Goal: Transaction & Acquisition: Purchase product/service

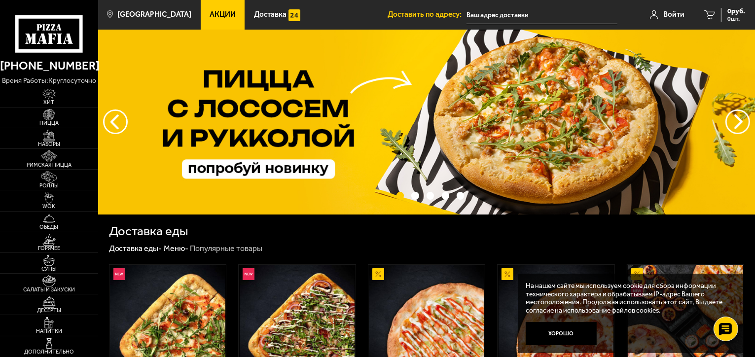
click at [506, 18] on input "text" at bounding box center [542, 15] width 151 height 18
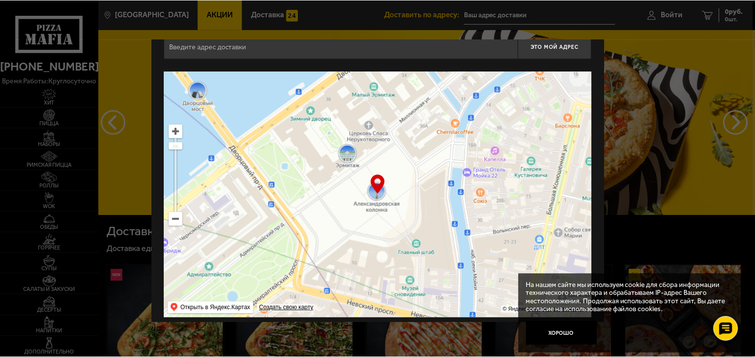
scroll to position [25, 0]
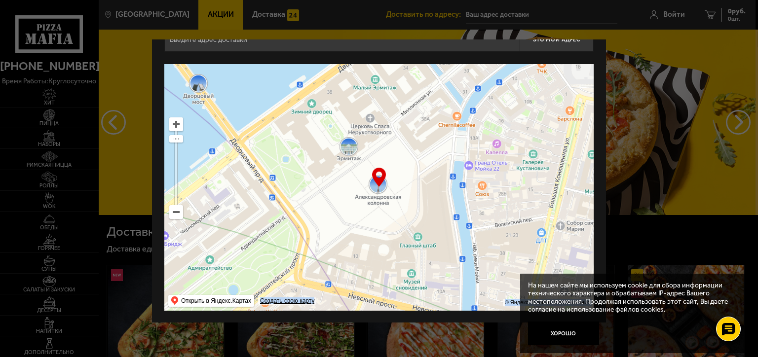
drag, startPoint x: 383, startPoint y: 175, endPoint x: 343, endPoint y: 187, distance: 41.7
click at [343, 187] on div "… © Яндекс Условия использования Открыть в Яндекс.Картах Создать свою карту" at bounding box center [378, 187] width 429 height 247
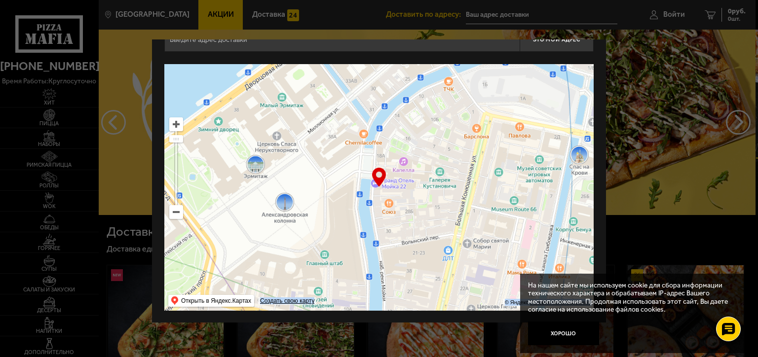
drag, startPoint x: 365, startPoint y: 191, endPoint x: 148, endPoint y: 233, distance: 220.6
click at [158, 232] on div "Это мой адрес Найдите адрес перетащив карту … © Яндекс Условия использования От…" at bounding box center [379, 169] width 454 height 308
click at [148, 233] on div at bounding box center [379, 178] width 758 height 357
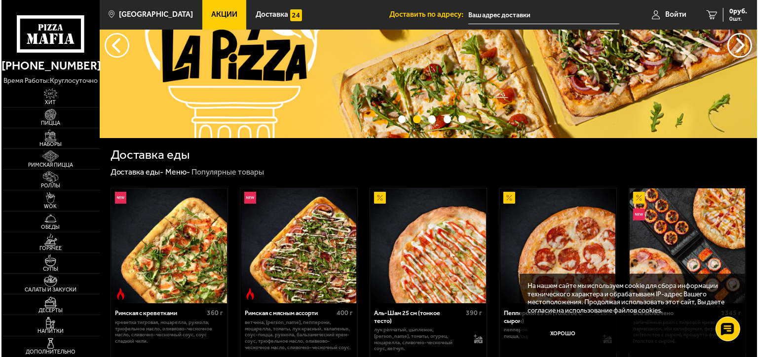
scroll to position [0, 0]
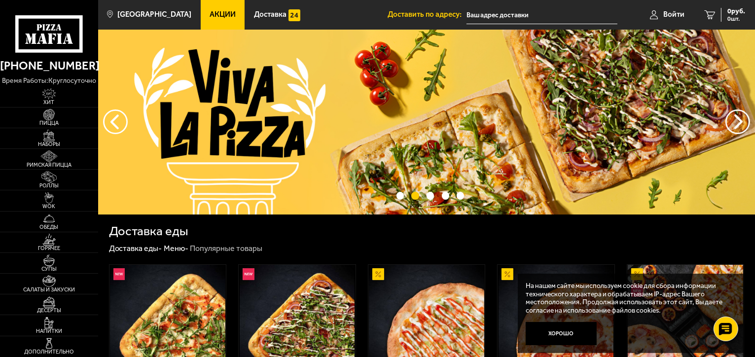
click at [528, 16] on input "text" at bounding box center [542, 15] width 151 height 18
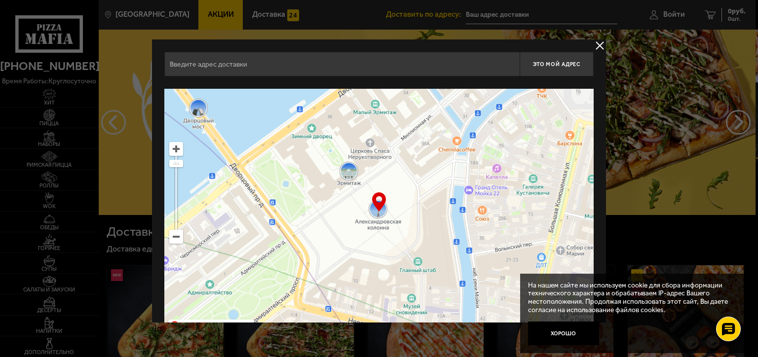
click at [172, 238] on ymaps at bounding box center [176, 236] width 13 height 13
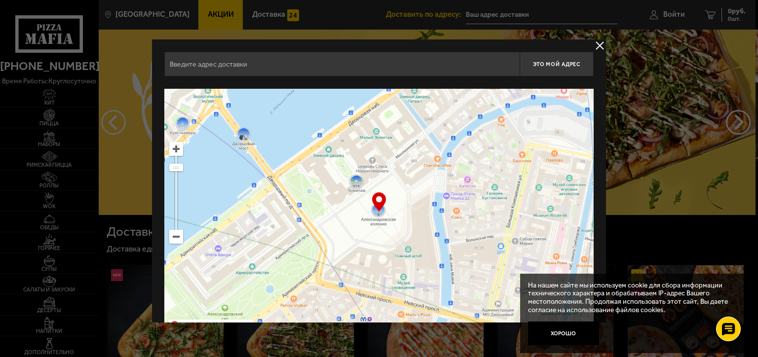
click at [172, 238] on ymaps at bounding box center [176, 236] width 13 height 13
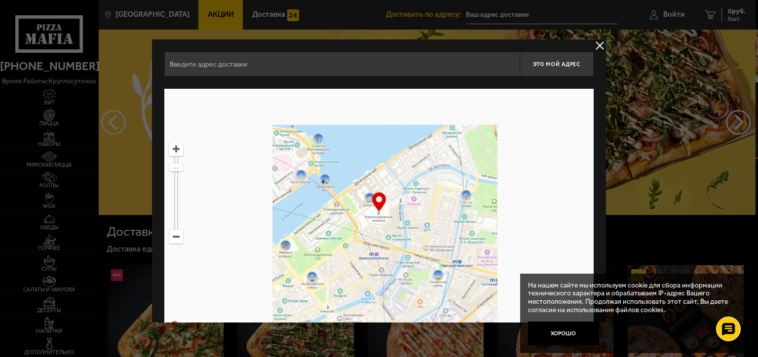
click at [172, 237] on ymaps at bounding box center [176, 236] width 13 height 13
click at [172, 238] on ymaps at bounding box center [176, 236] width 13 height 13
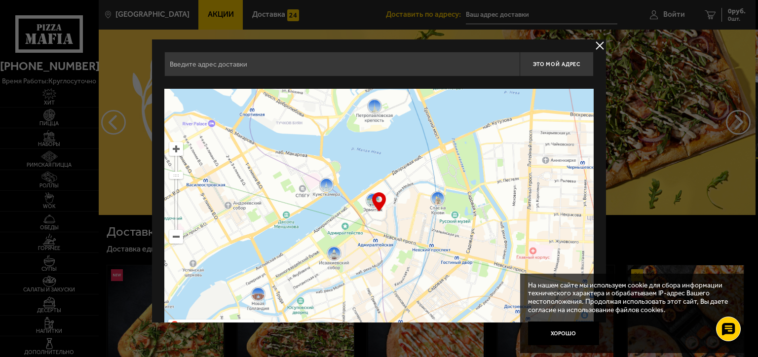
click at [172, 238] on ymaps at bounding box center [176, 236] width 13 height 13
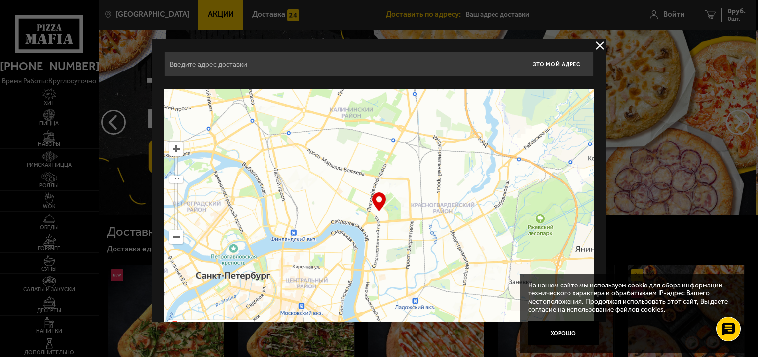
drag, startPoint x: 492, startPoint y: 227, endPoint x: 364, endPoint y: 288, distance: 142.3
click at [364, 288] on ymaps at bounding box center [378, 212] width 429 height 247
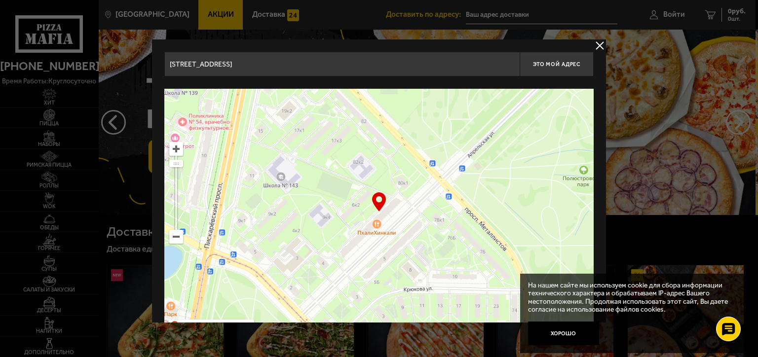
click at [176, 150] on ymaps at bounding box center [176, 149] width 13 height 13
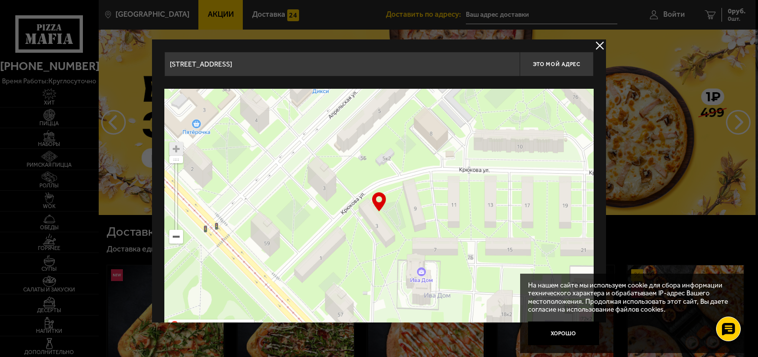
drag, startPoint x: 452, startPoint y: 274, endPoint x: 441, endPoint y: 80, distance: 194.7
click at [441, 80] on div "[STREET_ADDRESS] Это мой адрес Найдите адрес перетащив карту … © Яндекс Условия…" at bounding box center [378, 194] width 429 height 284
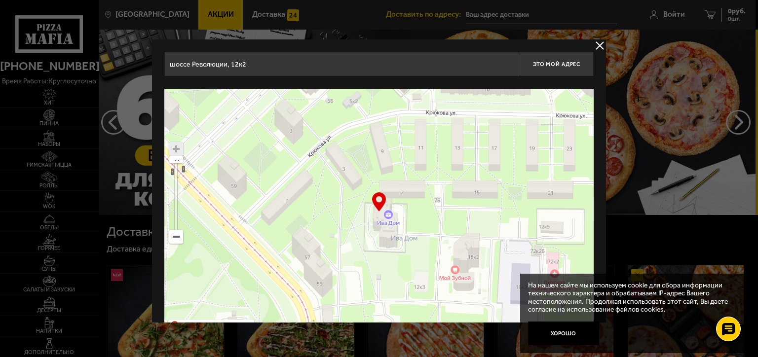
drag, startPoint x: 477, startPoint y: 193, endPoint x: 427, endPoint y: 151, distance: 65.5
click at [443, 137] on ymaps at bounding box center [378, 212] width 429 height 247
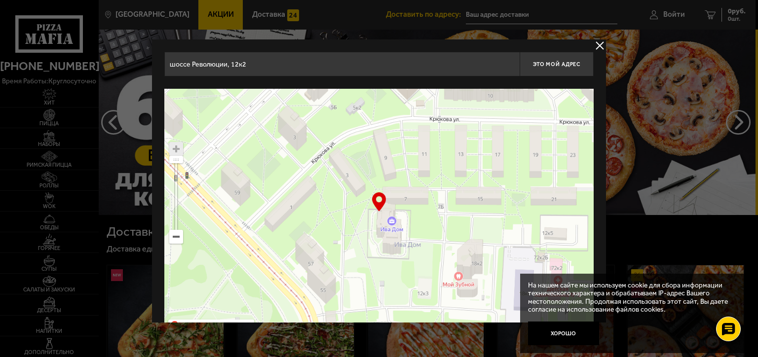
scroll to position [25, 0]
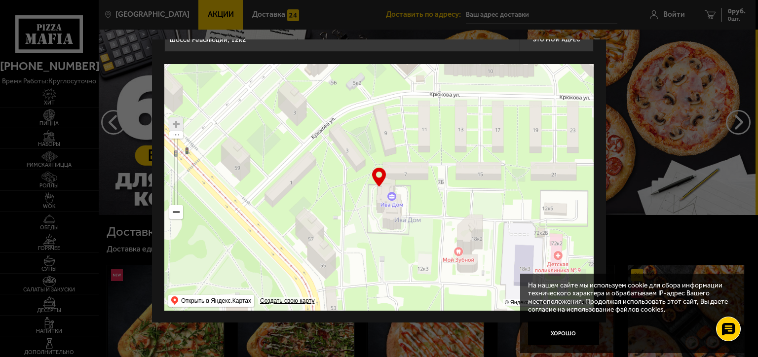
click at [177, 207] on ymaps at bounding box center [176, 212] width 13 height 13
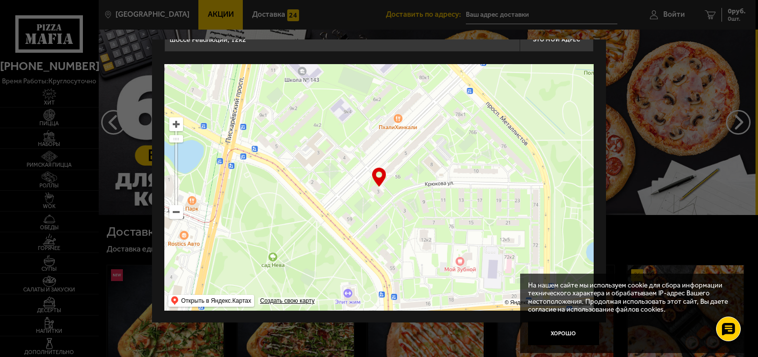
drag, startPoint x: 319, startPoint y: 209, endPoint x: 368, endPoint y: 262, distance: 71.9
click at [368, 262] on ymaps at bounding box center [378, 187] width 429 height 247
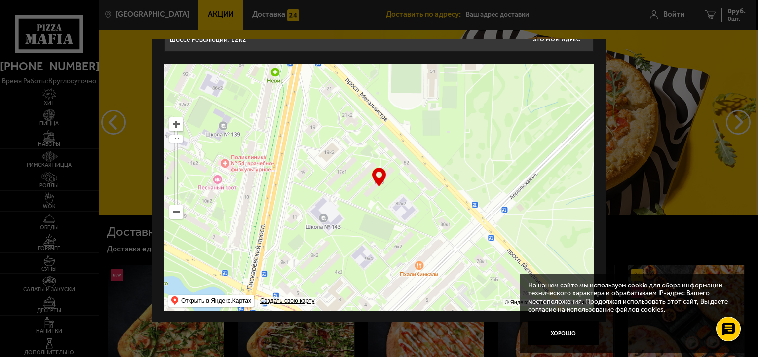
drag, startPoint x: 312, startPoint y: 164, endPoint x: 328, endPoint y: 296, distance: 132.7
click at [328, 296] on ymaps at bounding box center [378, 187] width 429 height 247
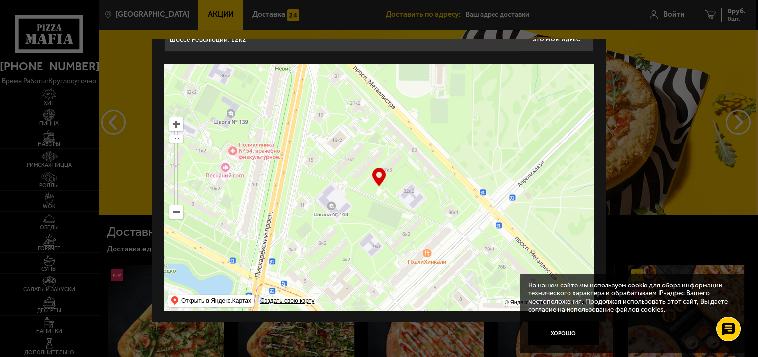
click at [175, 121] on ymaps at bounding box center [176, 124] width 13 height 13
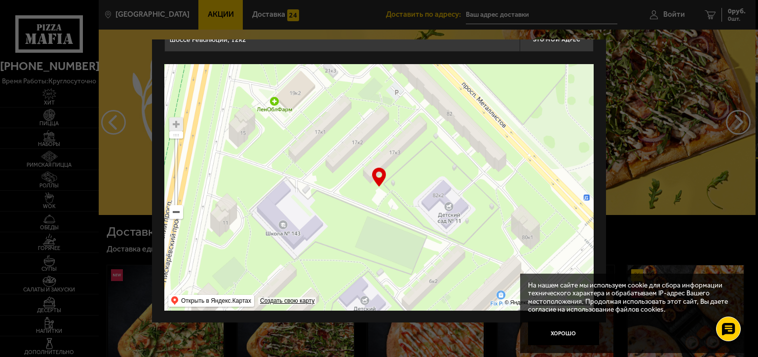
click at [175, 121] on ymaps at bounding box center [176, 124] width 13 height 13
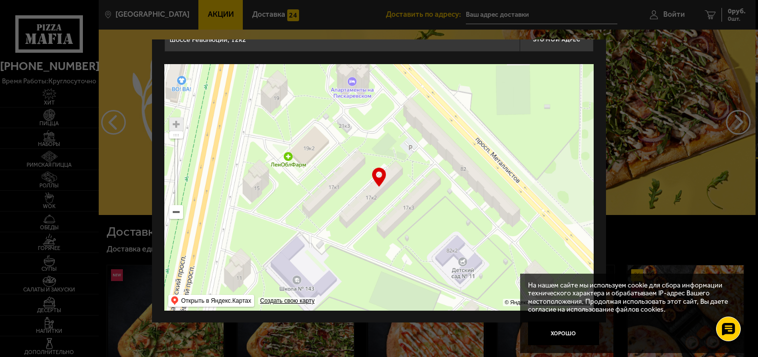
drag, startPoint x: 365, startPoint y: 196, endPoint x: 379, endPoint y: 255, distance: 59.8
click at [379, 255] on ymaps at bounding box center [378, 187] width 429 height 247
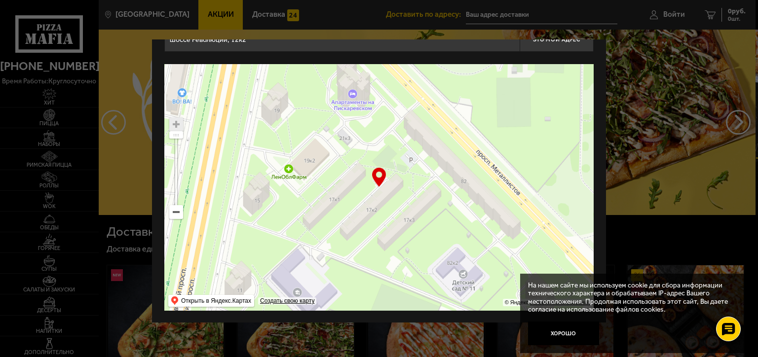
type input "[STREET_ADDRESS]"
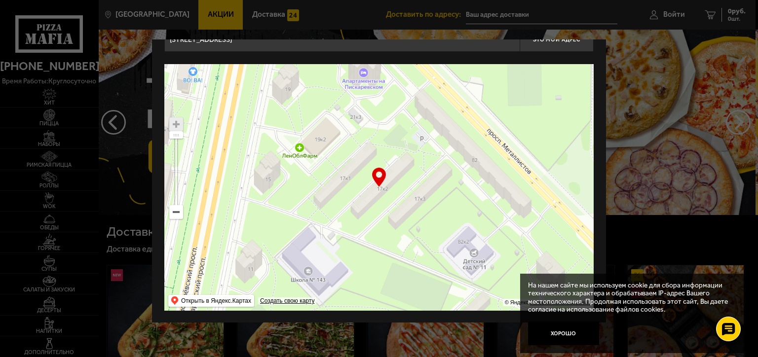
drag, startPoint x: 354, startPoint y: 268, endPoint x: 366, endPoint y: 247, distance: 24.3
click at [366, 247] on ymaps at bounding box center [378, 187] width 429 height 247
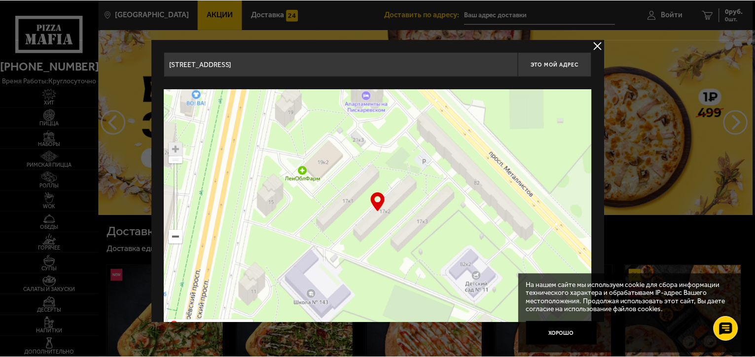
scroll to position [0, 0]
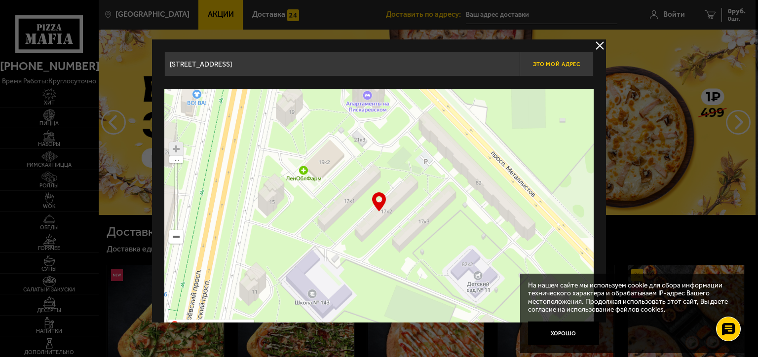
click at [540, 69] on button "Это мой адрес" at bounding box center [556, 64] width 74 height 25
type input "[STREET_ADDRESS]"
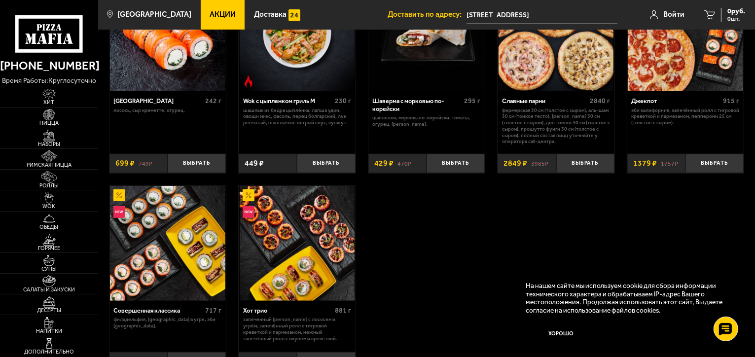
scroll to position [592, 0]
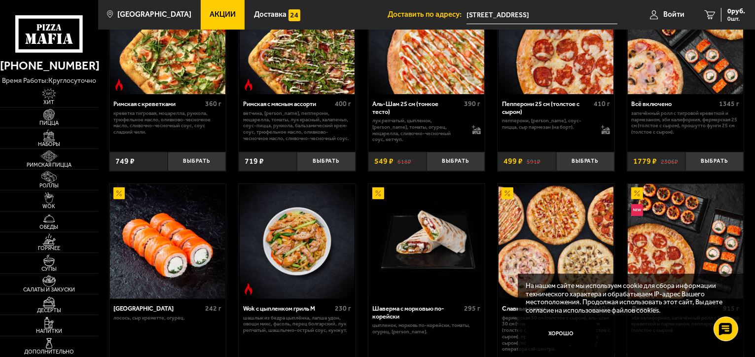
scroll to position [284, 0]
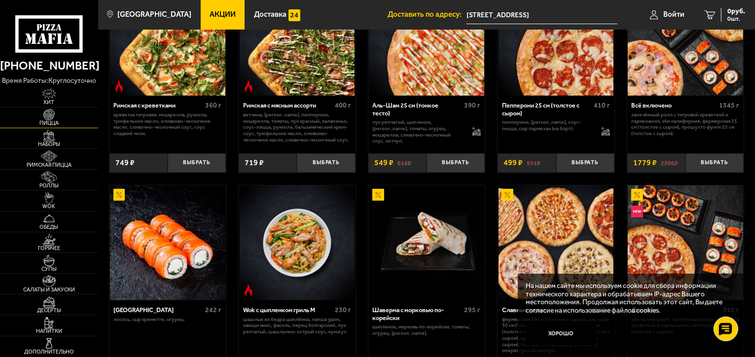
click at [46, 118] on img at bounding box center [49, 114] width 30 height 11
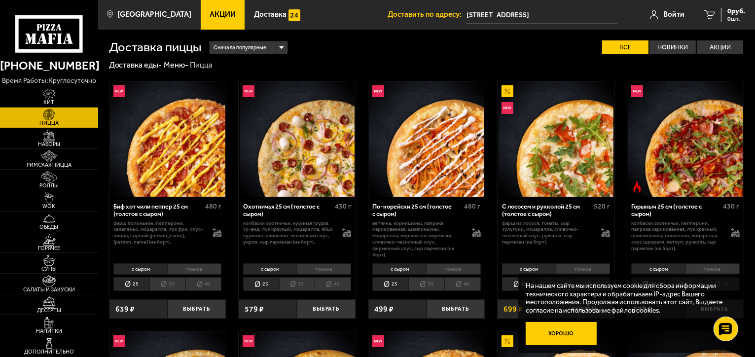
click at [574, 333] on button "Хорошо" at bounding box center [561, 334] width 71 height 24
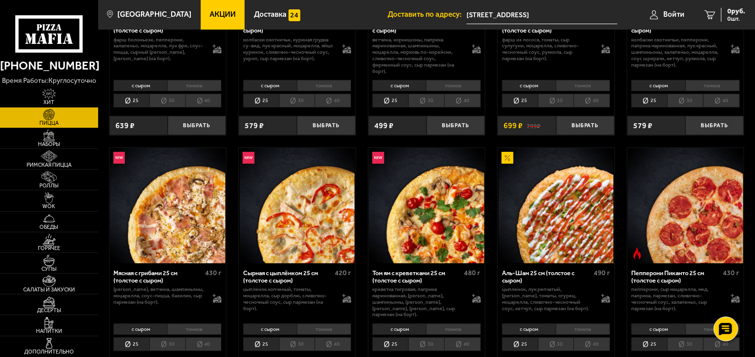
scroll to position [184, 0]
click at [168, 101] on li "30" at bounding box center [167, 101] width 36 height 14
click at [185, 86] on li "тонкое" at bounding box center [194, 85] width 54 height 11
click at [155, 84] on li "с сыром" at bounding box center [140, 85] width 54 height 11
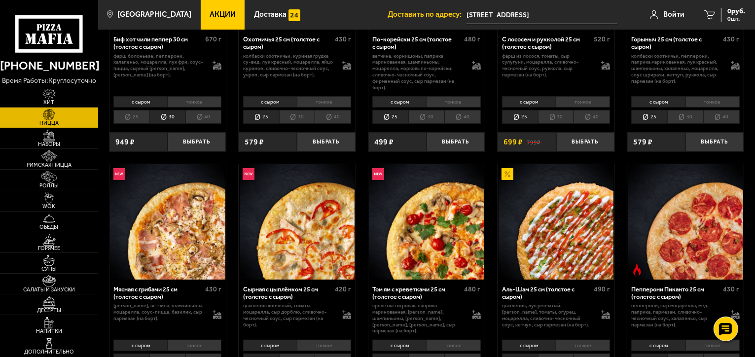
scroll to position [0, 0]
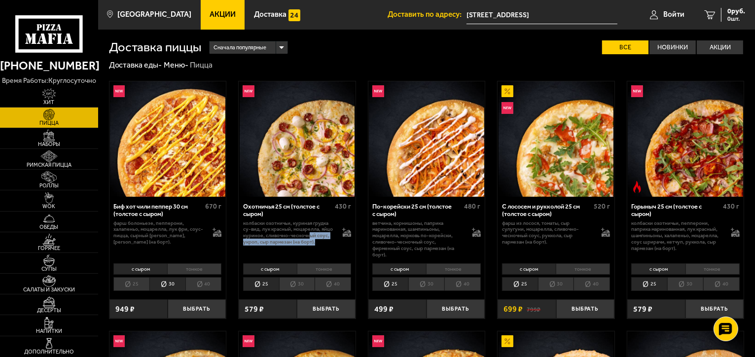
drag, startPoint x: 309, startPoint y: 236, endPoint x: 320, endPoint y: 240, distance: 11.1
click at [320, 240] on p "колбаски охотничьи, куриная грудка су-вид, лук красный, моцарелла, яйцо куриное…" at bounding box center [288, 233] width 91 height 25
click at [305, 240] on p "колбаски охотничьи, куриная грудка су-вид, лук красный, моцарелла, яйцо куриное…" at bounding box center [288, 233] width 91 height 25
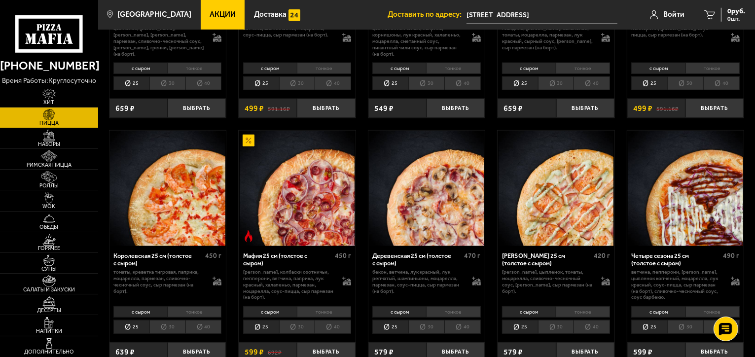
scroll to position [947, 0]
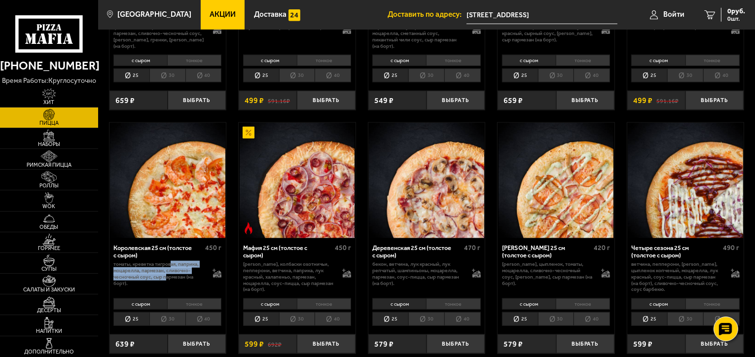
drag, startPoint x: 166, startPoint y: 271, endPoint x: 172, endPoint y: 258, distance: 14.1
click at [172, 261] on p "томаты, креветка тигровая, паприка, моцарелла, пармезан, сливочно-чесночный соу…" at bounding box center [158, 273] width 91 height 25
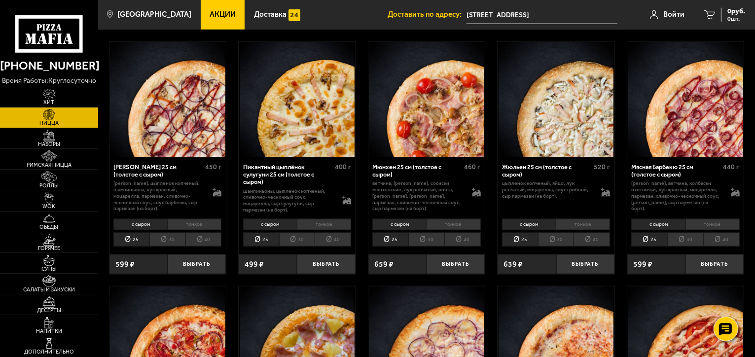
scroll to position [1271, 0]
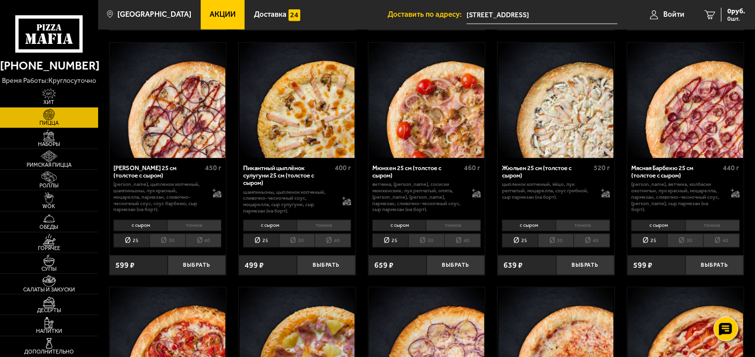
click at [304, 234] on li "30" at bounding box center [297, 241] width 36 height 14
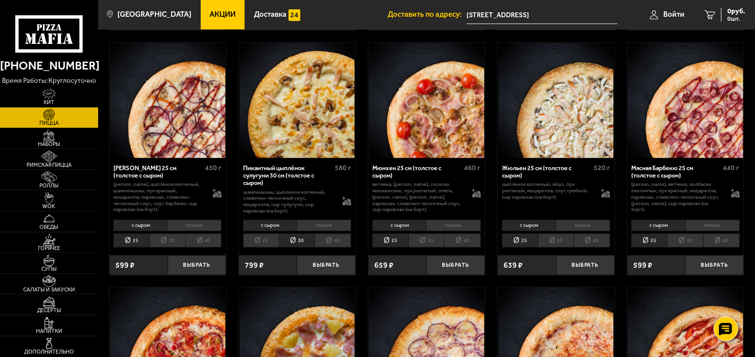
click at [324, 235] on li "40" at bounding box center [333, 241] width 37 height 14
click at [302, 234] on li "30" at bounding box center [297, 241] width 36 height 14
click at [314, 220] on li "тонкое" at bounding box center [324, 225] width 54 height 11
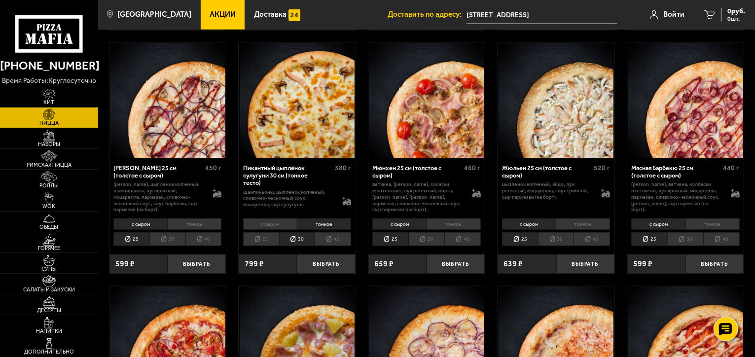
click at [282, 219] on li "с сыром" at bounding box center [270, 224] width 54 height 11
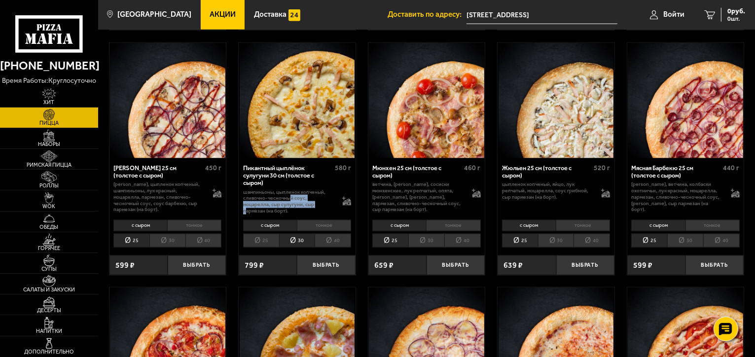
drag, startPoint x: 292, startPoint y: 191, endPoint x: 291, endPoint y: 202, distance: 11.4
click at [291, 202] on p "шампиньоны, цыпленок копченый, сливочно-чесночный соус, моцарелла, сыр сулугуни…" at bounding box center [288, 201] width 91 height 25
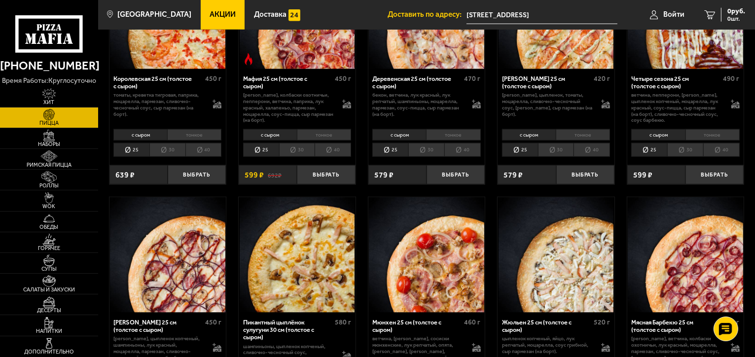
scroll to position [984, 0]
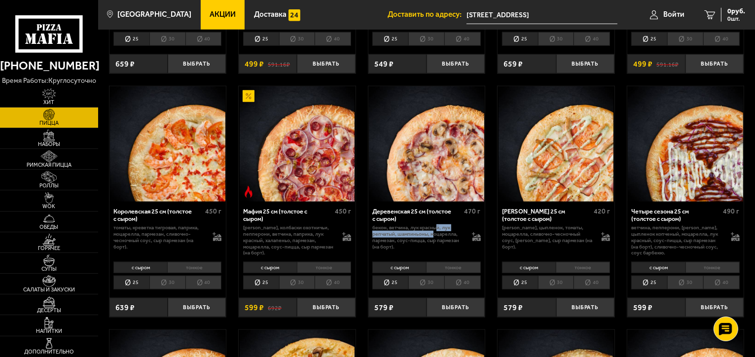
drag, startPoint x: 434, startPoint y: 229, endPoint x: 436, endPoint y: 223, distance: 5.8
click at [436, 225] on p "бекон, ветчина, лук красный, лук репчатый, шампиньоны, моцарелла, пармезан, соу…" at bounding box center [417, 237] width 91 height 25
drag, startPoint x: 436, startPoint y: 223, endPoint x: 431, endPoint y: 237, distance: 14.2
click at [431, 237] on p "бекон, ветчина, лук красный, лук репчатый, шампиньоны, моцарелла, пармезан, соу…" at bounding box center [417, 237] width 91 height 25
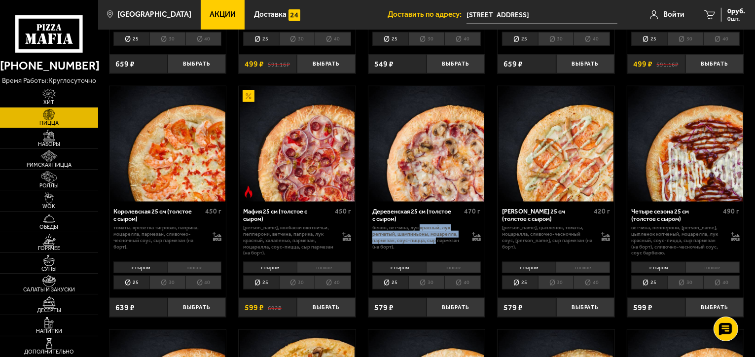
click at [431, 237] on p "бекон, ветчина, лук красный, лук репчатый, шампиньоны, моцарелла, пармезан, соу…" at bounding box center [417, 237] width 91 height 25
drag, startPoint x: 431, startPoint y: 237, endPoint x: 437, endPoint y: 225, distance: 13.2
click at [437, 225] on p "бекон, ветчина, лук красный, лук репчатый, шампиньоны, моцарелла, пармезан, соу…" at bounding box center [417, 237] width 91 height 25
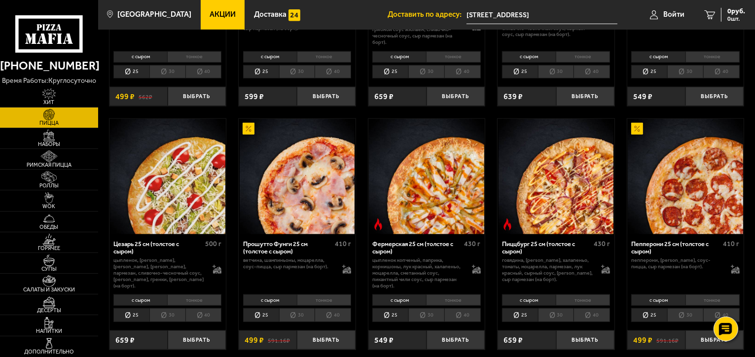
scroll to position [704, 0]
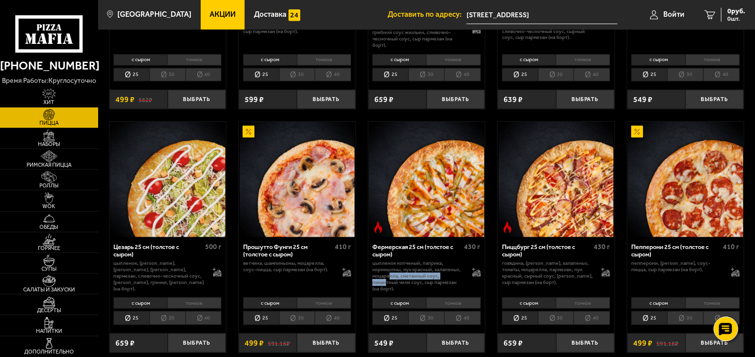
drag, startPoint x: 385, startPoint y: 274, endPoint x: 389, endPoint y: 270, distance: 5.6
click at [389, 270] on p "цыпленок копченый, паприка, корнишоны, лук красный, халапеньо, моцарелла, смета…" at bounding box center [417, 276] width 91 height 32
drag, startPoint x: 389, startPoint y: 270, endPoint x: 398, endPoint y: 257, distance: 15.6
click at [398, 260] on p "цыпленок копченый, паприка, корнишоны, лук красный, халапеньо, моцарелла, смета…" at bounding box center [417, 276] width 91 height 32
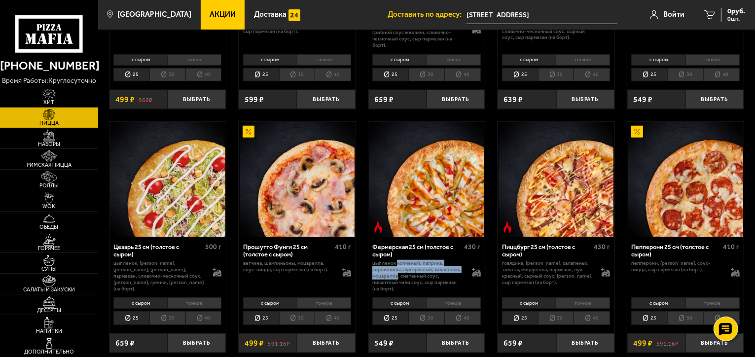
click at [398, 260] on p "цыпленок копченый, паприка, корнишоны, лук красный, халапеньо, моцарелла, смета…" at bounding box center [417, 276] width 91 height 32
click at [458, 297] on li "тонкое" at bounding box center [453, 302] width 54 height 11
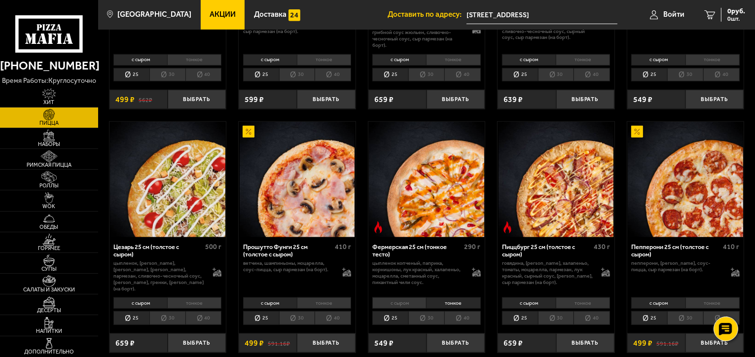
click at [408, 297] on li "с сыром" at bounding box center [399, 302] width 54 height 11
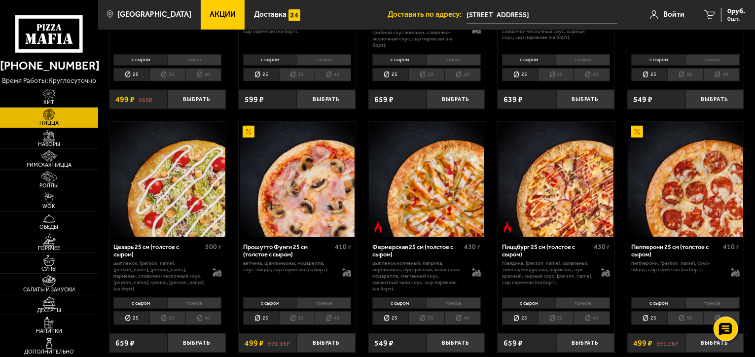
click at [432, 298] on li "тонкое" at bounding box center [453, 302] width 54 height 11
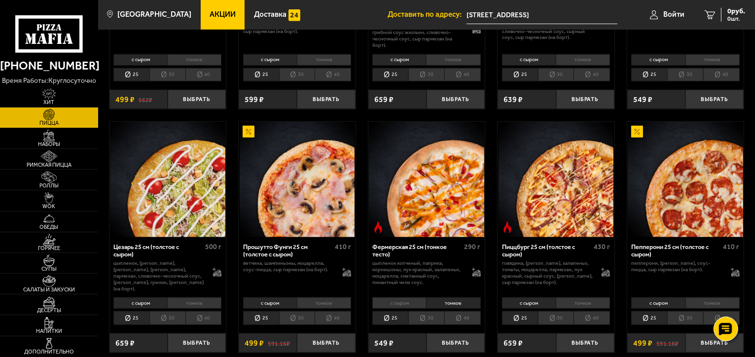
click at [414, 301] on li "с сыром" at bounding box center [399, 302] width 54 height 11
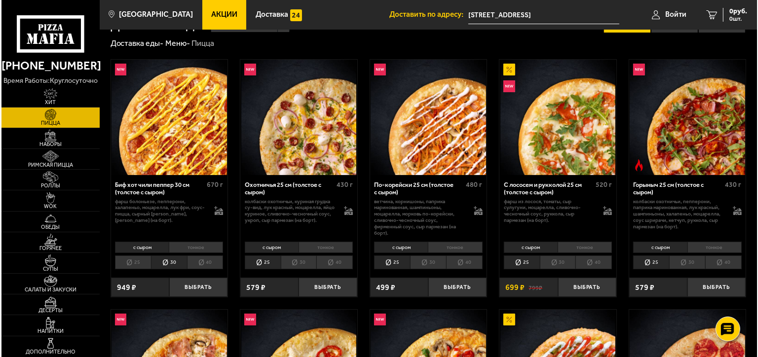
scroll to position [21, 0]
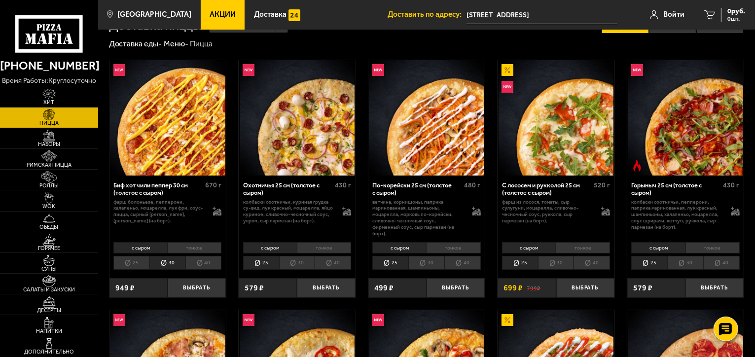
click at [284, 189] on div "Охотничья 25 см (толстое с сыром)" at bounding box center [287, 189] width 89 height 15
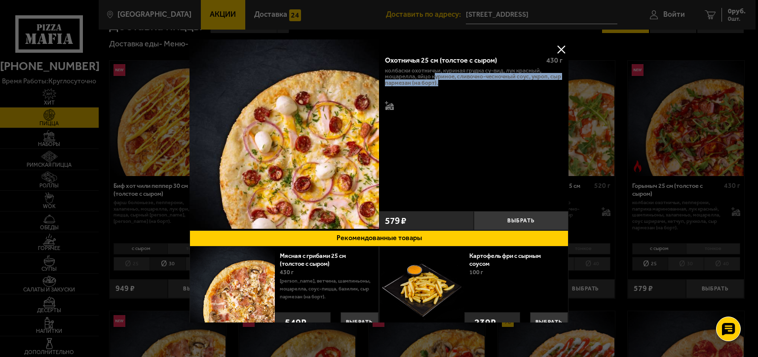
drag, startPoint x: 434, startPoint y: 74, endPoint x: 469, endPoint y: 104, distance: 46.6
click at [469, 104] on div "колбаски охотничьи, куриная грудка су-вид, лук красный, моцарелла, яйцо куриное…" at bounding box center [474, 90] width 178 height 44
click at [481, 82] on p "колбаски охотничьи, куриная грудка су-вид, лук красный, моцарелла, яйцо куриное…" at bounding box center [474, 77] width 178 height 19
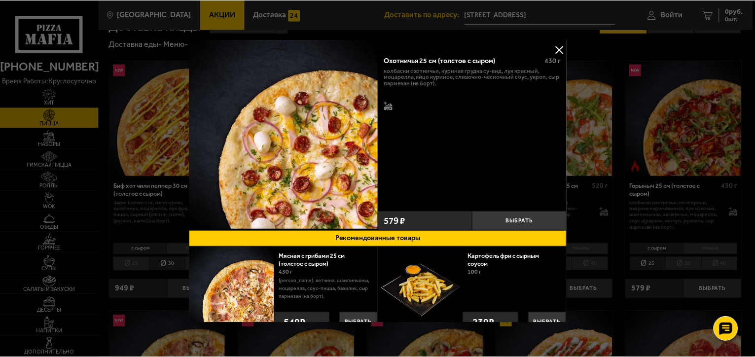
scroll to position [23, 0]
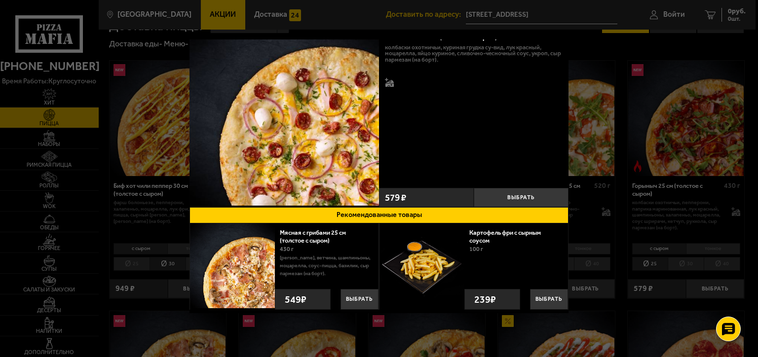
click at [664, 148] on div at bounding box center [379, 178] width 758 height 357
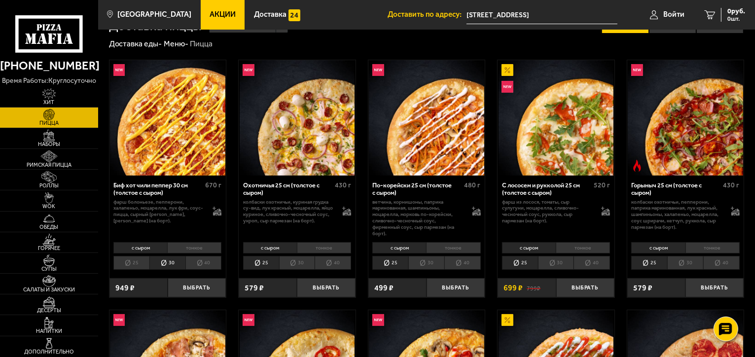
click at [292, 264] on li "30" at bounding box center [297, 263] width 36 height 14
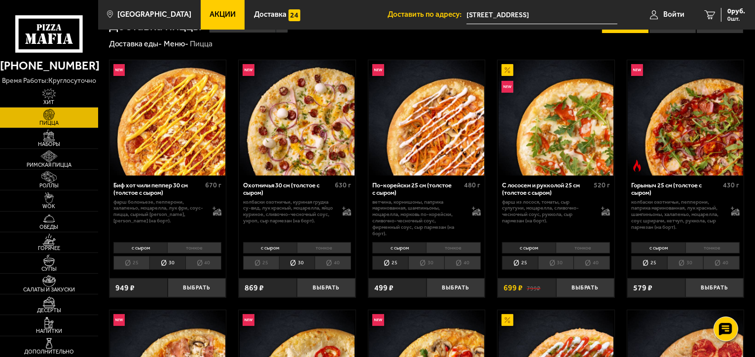
click at [323, 188] on div "Охотничья 30 см (толстое с сыром)" at bounding box center [287, 189] width 89 height 15
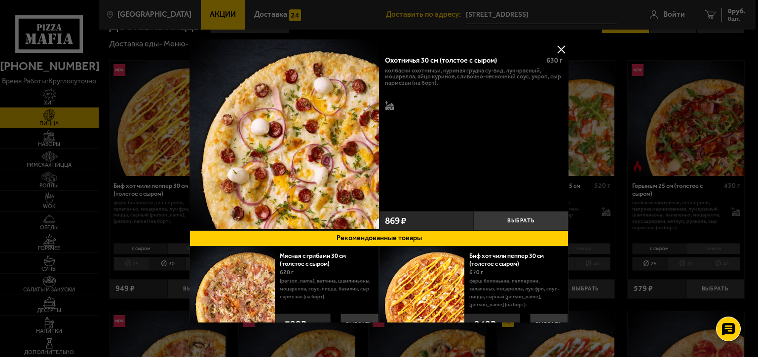
click at [554, 51] on button at bounding box center [560, 49] width 15 height 15
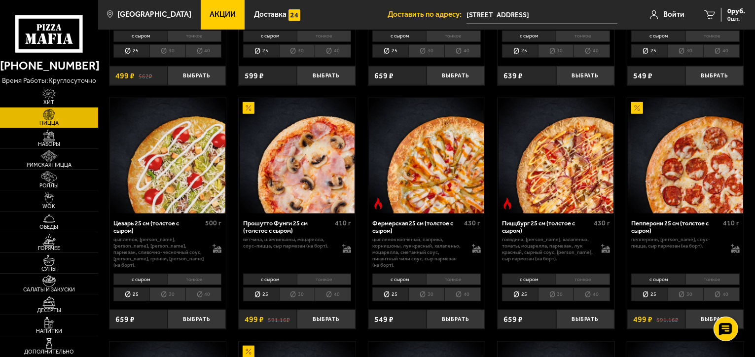
scroll to position [729, 0]
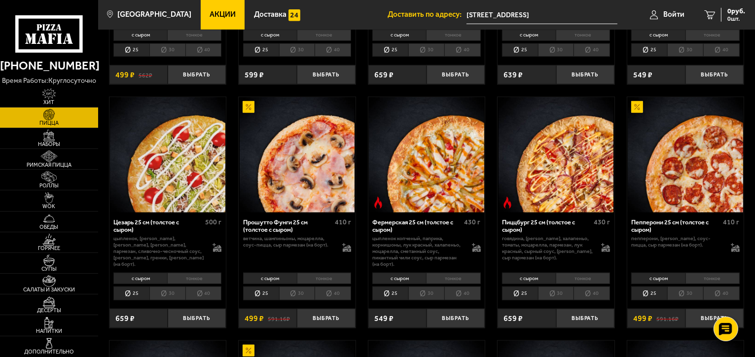
click at [430, 220] on div "Фермерская 25 см (толстое с сыром)" at bounding box center [416, 226] width 89 height 15
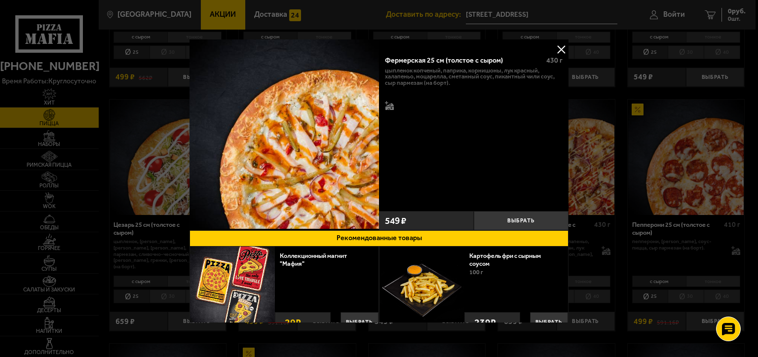
click at [629, 144] on div at bounding box center [379, 178] width 758 height 357
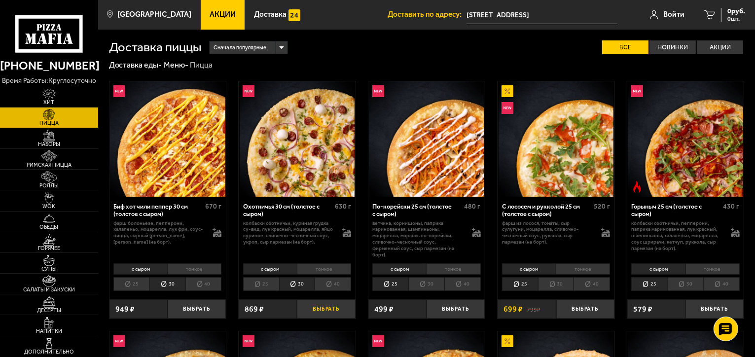
click at [340, 310] on button "Выбрать" at bounding box center [326, 308] width 58 height 19
click at [720, 13] on span "869 руб." at bounding box center [733, 11] width 26 height 7
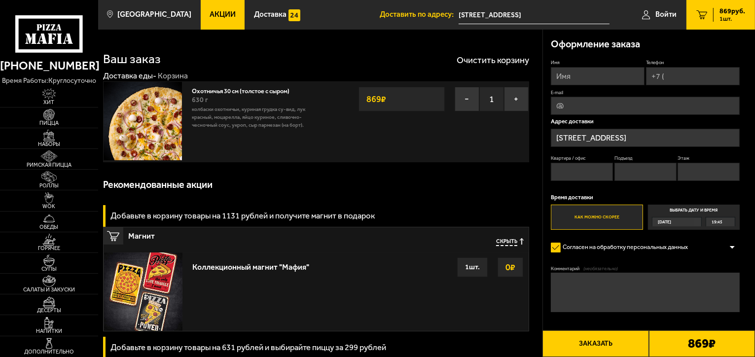
click at [578, 76] on input "Имя" at bounding box center [598, 76] width 94 height 18
type input "Роман"
type input "[PHONE_NUMBER]"
type input "[EMAIL_ADDRESS][DOMAIN_NAME]"
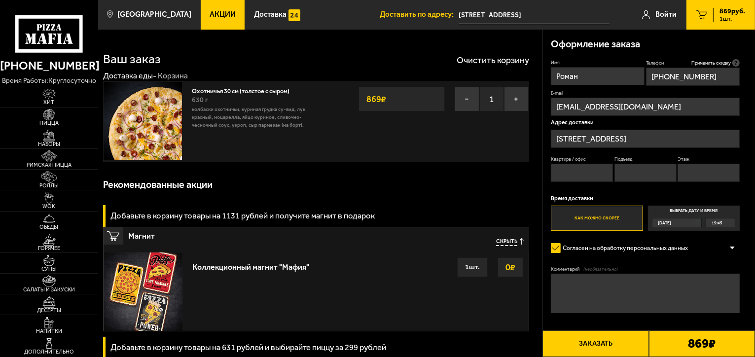
scroll to position [63, 0]
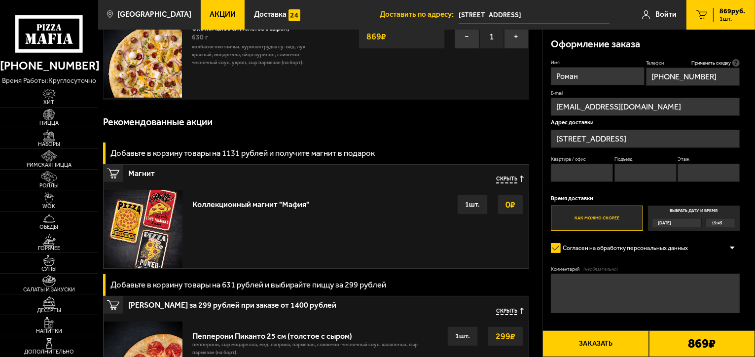
click at [452, 107] on div "Ваш заказ Очистить корзину Доставка еды - Корзина Охотничья 30 см (толстое с сы…" at bounding box center [320, 327] width 444 height 720
click at [425, 118] on div "Рекомендованные акции" at bounding box center [316, 123] width 426 height 30
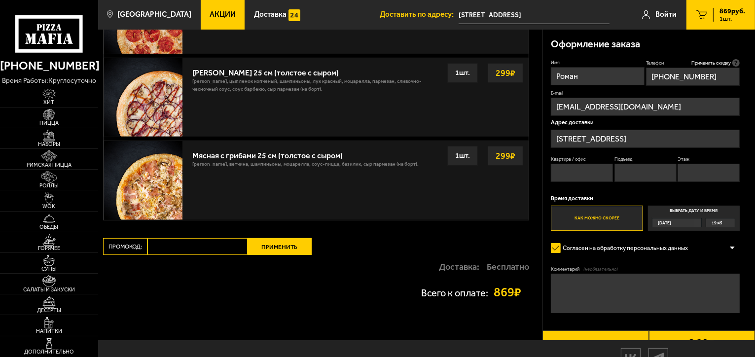
scroll to position [410, 0]
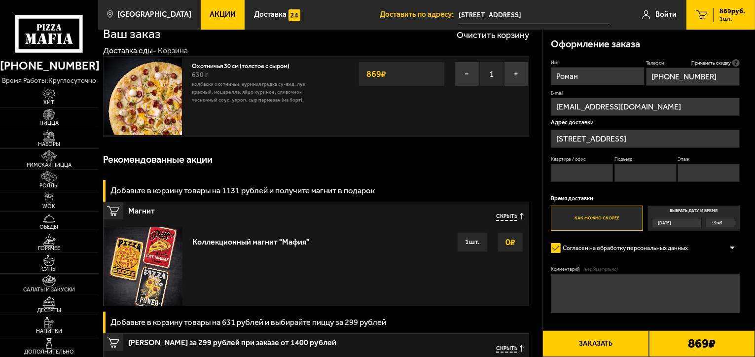
scroll to position [0, 0]
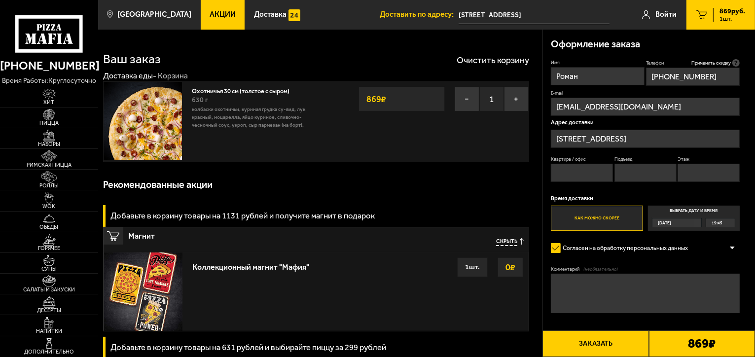
click at [726, 224] on div "19:45" at bounding box center [720, 223] width 29 height 9
click at [0, 0] on input "Выбрать дату и время [DATE] 19:45" at bounding box center [0, 0] width 0 height 0
click at [722, 223] on div "19:45" at bounding box center [720, 223] width 29 height 9
click at [0, 0] on input "Выбрать дату и время [DATE] 19:45" at bounding box center [0, 0] width 0 height 0
click at [671, 220] on span "[DATE]" at bounding box center [664, 223] width 13 height 9
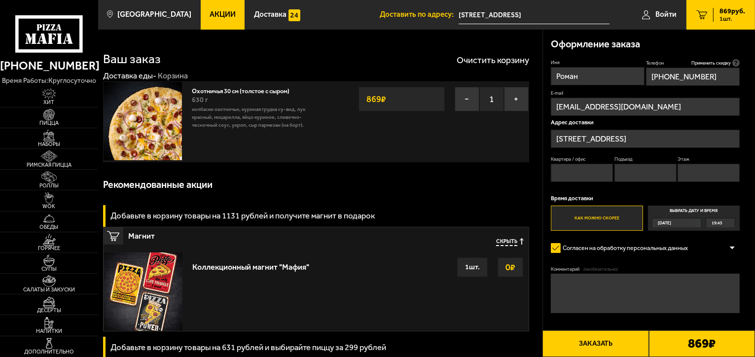
click at [0, 0] on input "Выбрать дату и время [DATE] 19:45" at bounding box center [0, 0] width 0 height 0
click at [670, 207] on label "Выбрать дату и время [DATE] 19:45" at bounding box center [694, 218] width 92 height 25
click at [0, 0] on input "Выбрать дату и время [DATE] 19:45" at bounding box center [0, 0] width 0 height 0
click at [726, 213] on label "Выбрать дату и время [DATE] 19:45" at bounding box center [694, 218] width 92 height 25
click at [0, 0] on input "Выбрать дату и время [DATE] 19:45" at bounding box center [0, 0] width 0 height 0
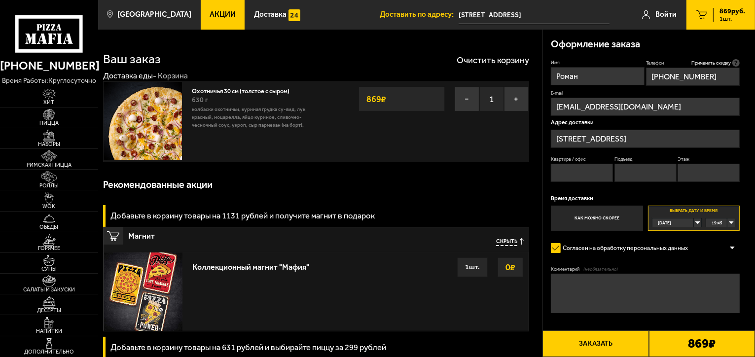
click at [723, 223] on div "19:45" at bounding box center [720, 223] width 29 height 9
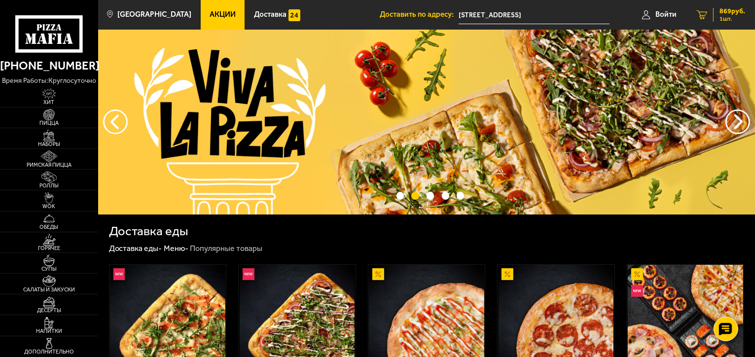
click at [720, 13] on span "869 руб." at bounding box center [733, 11] width 26 height 7
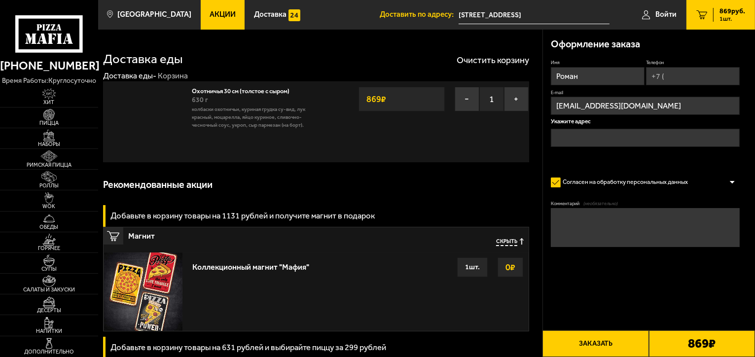
type input "[STREET_ADDRESS]"
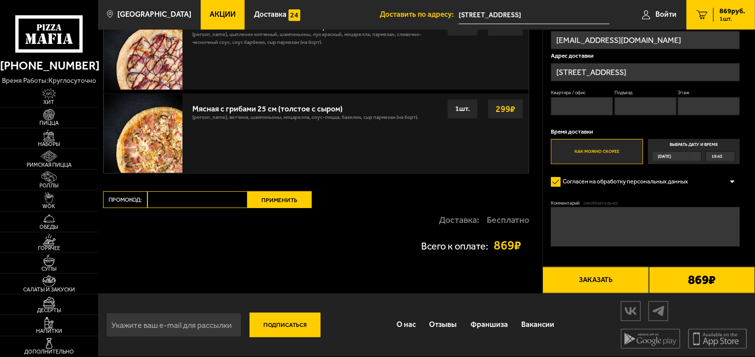
scroll to position [455, 0]
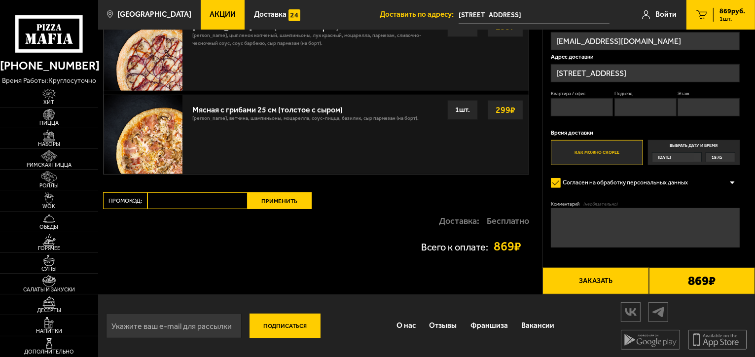
paste input "START14"
click at [190, 195] on input "START14" at bounding box center [197, 200] width 100 height 17
type input "START14"
click at [280, 195] on button "Применить" at bounding box center [280, 200] width 64 height 17
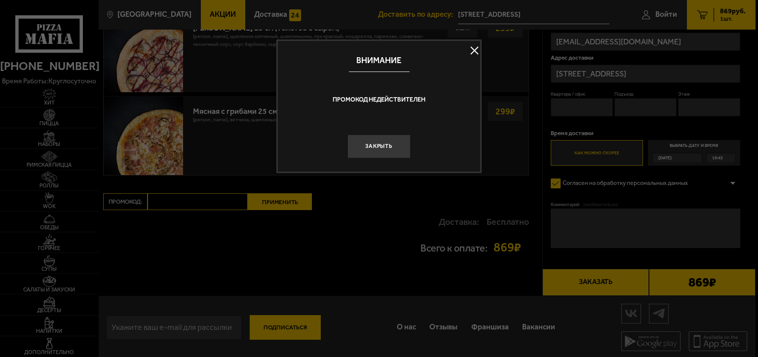
click at [467, 48] on button at bounding box center [474, 50] width 15 height 15
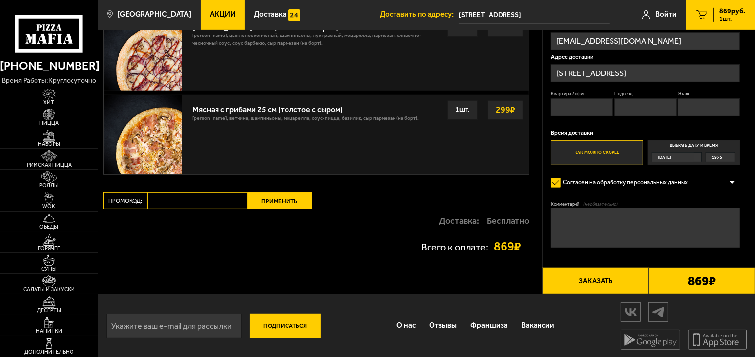
click at [195, 207] on input "Промокод:" at bounding box center [197, 200] width 100 height 17
paste input "START14"
type input "START15"
click at [277, 209] on button "Применить" at bounding box center [280, 200] width 64 height 17
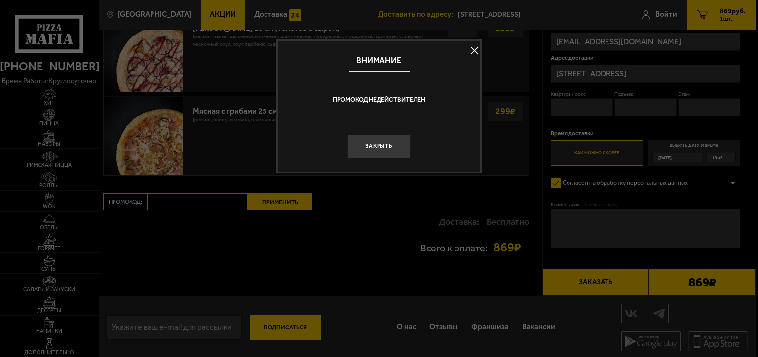
click at [473, 51] on button at bounding box center [474, 50] width 15 height 15
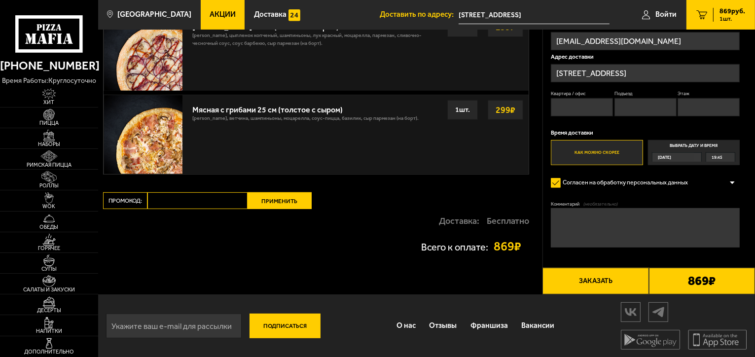
click at [196, 203] on input "Промокод:" at bounding box center [197, 200] width 100 height 17
paste input "START14"
type input "START20"
click at [262, 199] on button "Применить" at bounding box center [280, 200] width 64 height 17
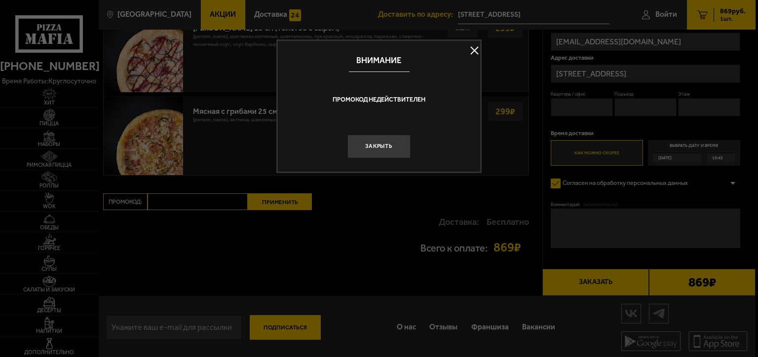
click at [468, 54] on button at bounding box center [474, 50] width 15 height 15
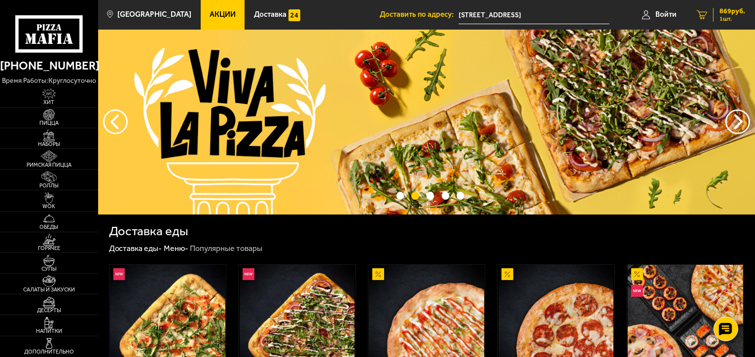
click at [708, 13] on link "1 869 руб. 1 шт." at bounding box center [721, 15] width 69 height 30
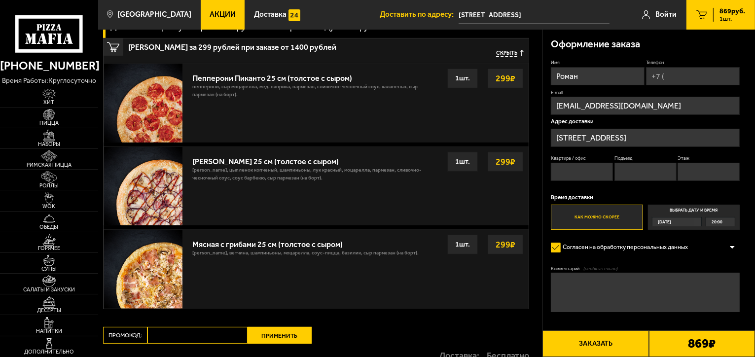
scroll to position [320, 0]
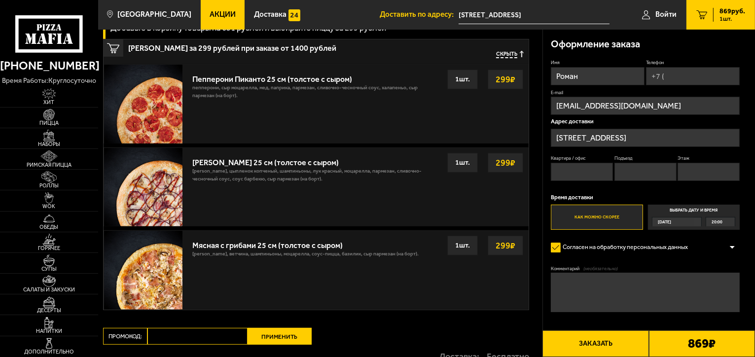
paste input "Android"
click at [193, 342] on input "Android" at bounding box center [197, 336] width 100 height 17
type input "Android"
click at [279, 338] on button "Применить" at bounding box center [280, 336] width 64 height 17
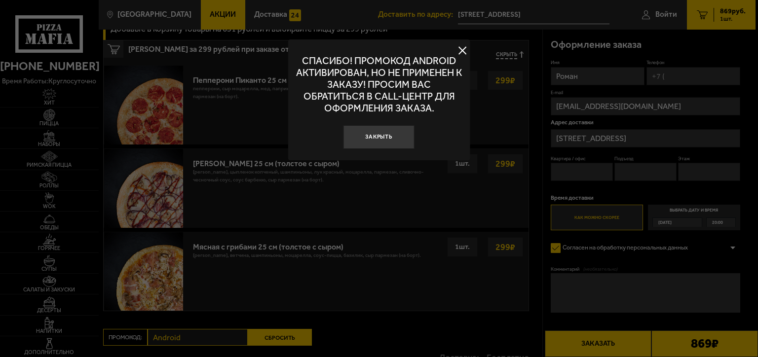
click at [465, 46] on button at bounding box center [462, 50] width 15 height 15
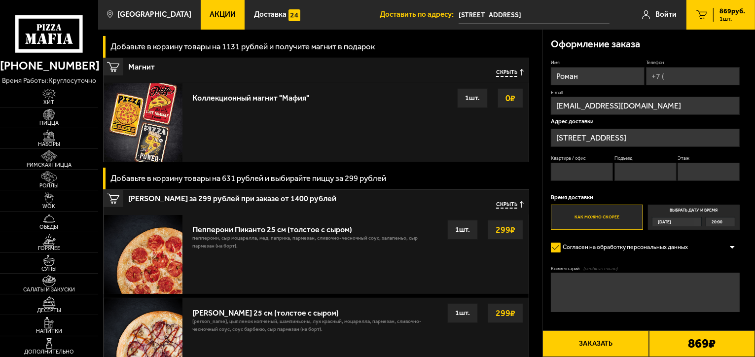
scroll to position [0, 0]
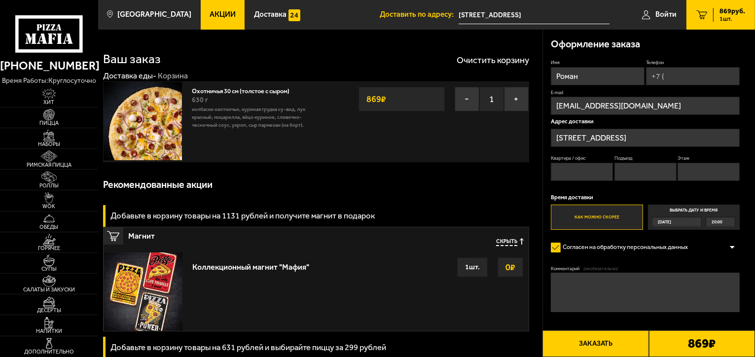
click at [685, 84] on input "Телефон" at bounding box center [693, 76] width 94 height 18
type input "[PHONE_NUMBER]"
click at [556, 181] on input "Квартира / офис" at bounding box center [582, 173] width 62 height 18
click at [461, 199] on div "Рекомендованные акции" at bounding box center [316, 185] width 426 height 30
click at [677, 212] on label "Выбрать дату и время Сегодня 20:00" at bounding box center [694, 218] width 92 height 25
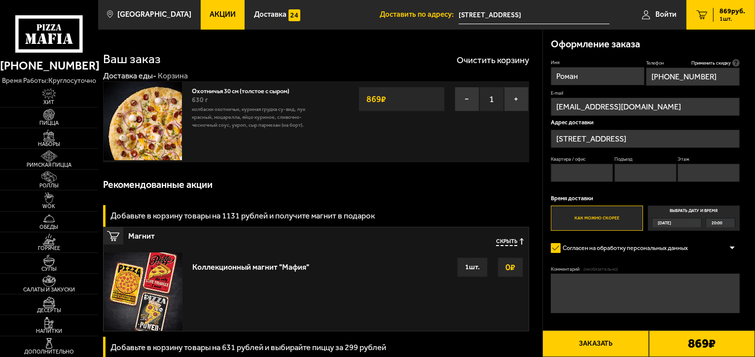
click at [0, 0] on input "Выбрать дату и время Сегодня 20:00" at bounding box center [0, 0] width 0 height 0
click at [727, 220] on div "20:00" at bounding box center [720, 223] width 29 height 9
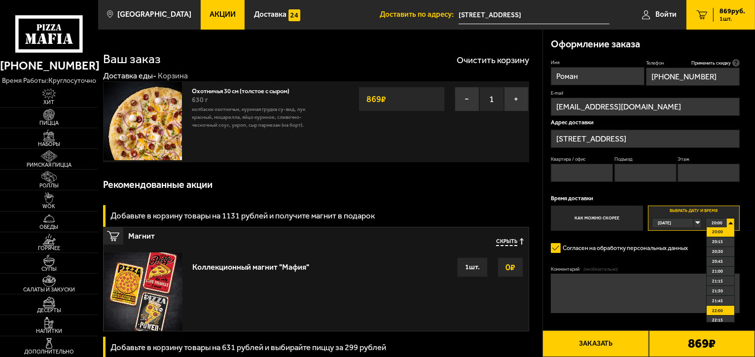
click at [719, 311] on span "22:00" at bounding box center [717, 310] width 11 height 9
click at [588, 174] on input "Квартира / офис" at bounding box center [582, 173] width 62 height 18
type input "Да"
click at [645, 170] on input "Подъезд" at bounding box center [646, 173] width 62 height 18
type input "Л"
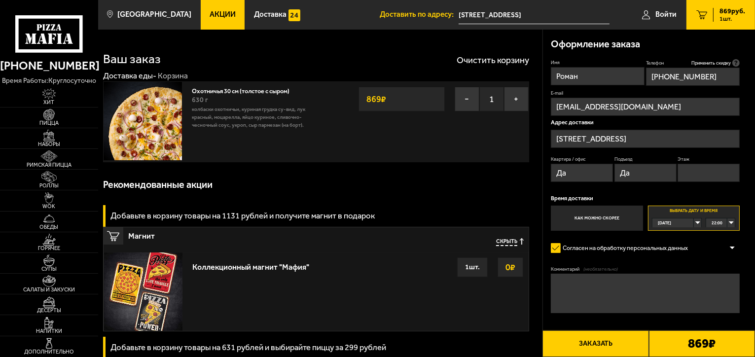
type input "Да"
click at [687, 171] on input "Этаж" at bounding box center [709, 173] width 62 height 18
type input "Да"
click at [653, 197] on p "Время доставки" at bounding box center [645, 199] width 189 height 6
